Goal: Task Accomplishment & Management: Manage account settings

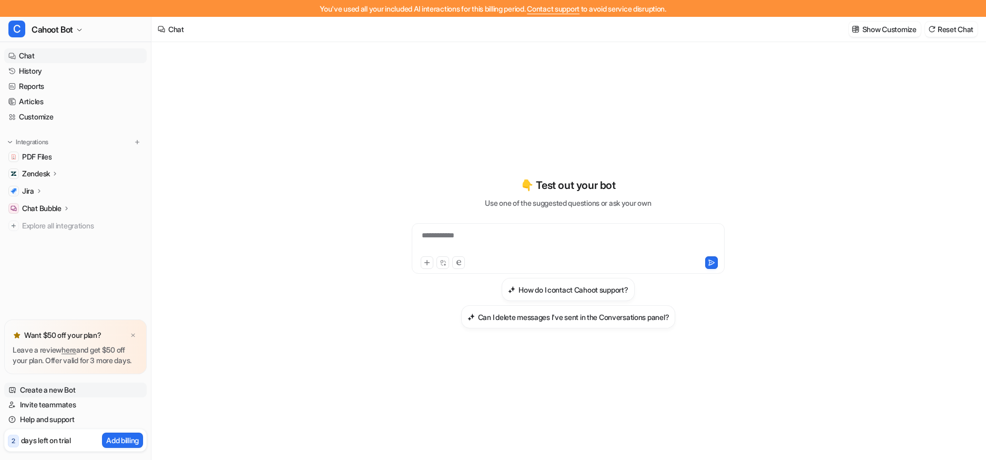
scroll to position [130, 0]
click at [41, 179] on div "Zendesk" at bounding box center [75, 173] width 143 height 15
click at [39, 191] on p "Overview" at bounding box center [46, 189] width 32 height 11
click at [42, 235] on p "AI Copilot" at bounding box center [45, 234] width 30 height 11
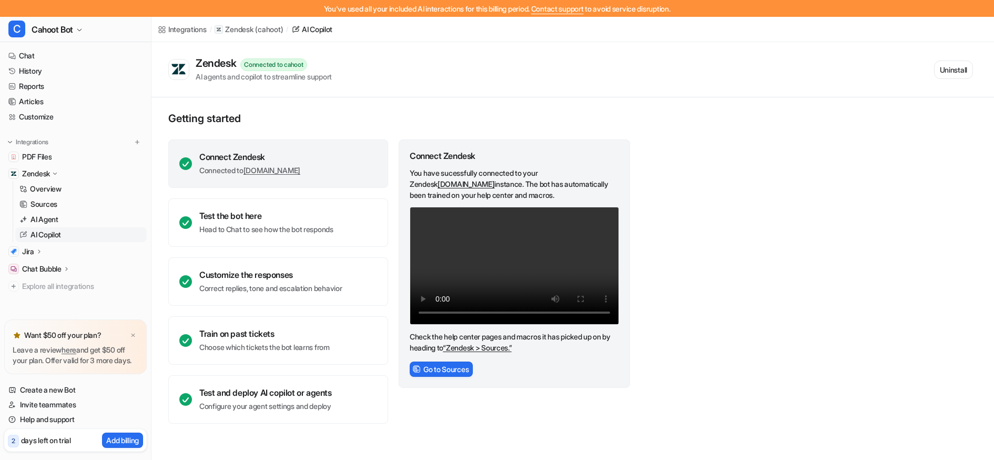
click at [46, 235] on p "AI Copilot" at bounding box center [45, 234] width 30 height 11
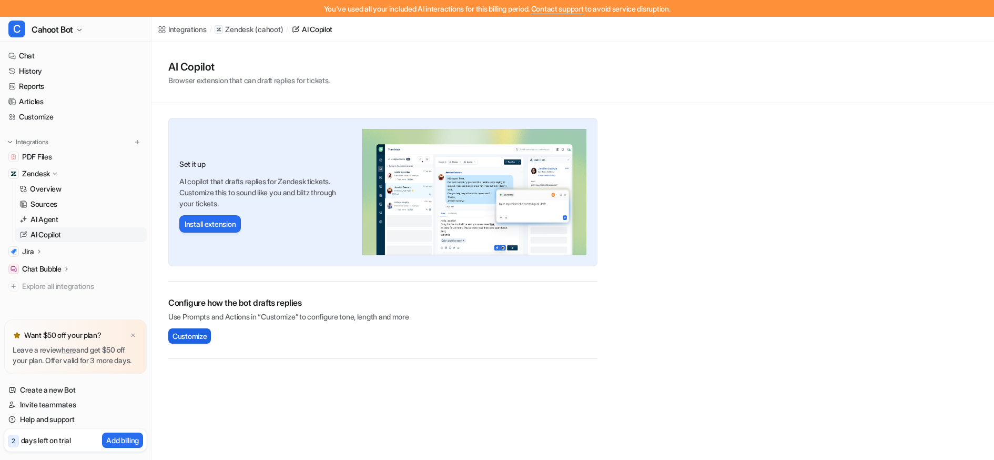
click at [189, 340] on span "Customize" at bounding box center [189, 335] width 34 height 11
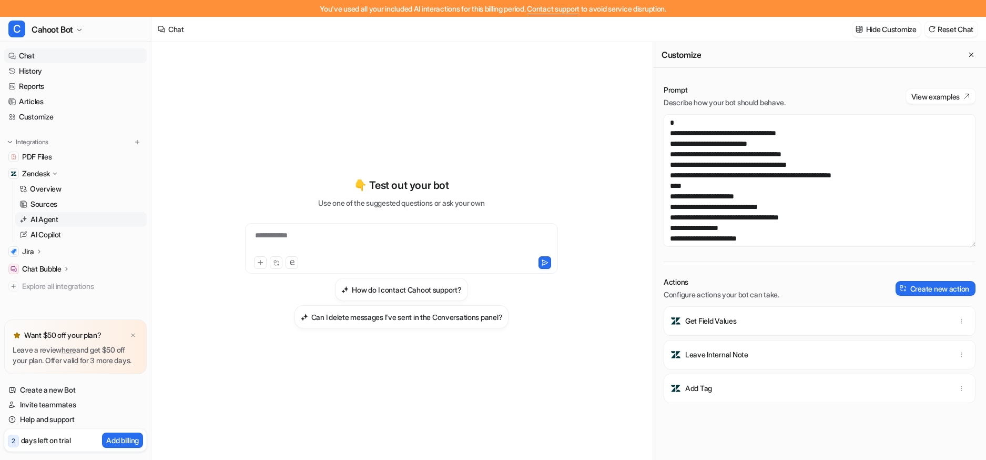
click at [50, 223] on p "AI Agent" at bounding box center [44, 219] width 28 height 11
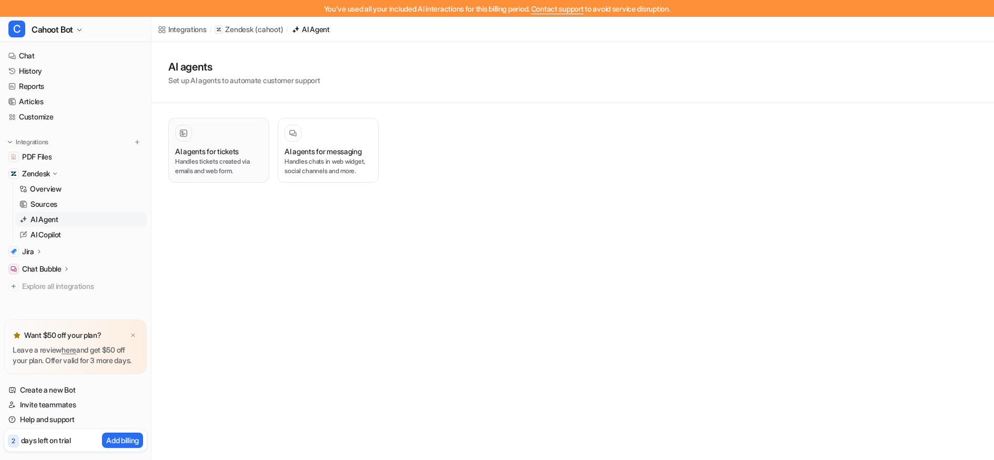
click at [226, 151] on h3 "AI agents for tickets" at bounding box center [207, 151] width 64 height 11
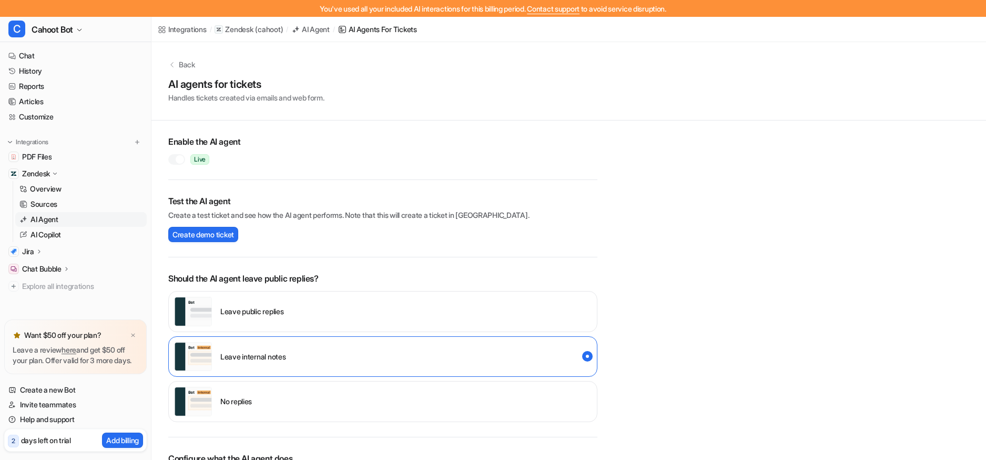
click at [177, 161] on div at bounding box center [180, 159] width 8 height 8
click at [32, 55] on link "Chat" at bounding box center [75, 55] width 143 height 15
